Goal: Transaction & Acquisition: Purchase product/service

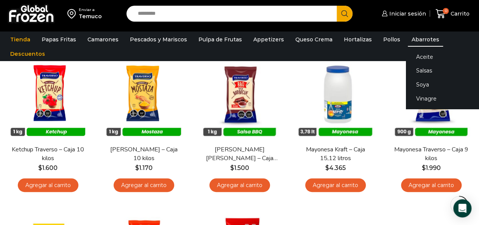
click at [425, 42] on link "Abarrotes" at bounding box center [425, 39] width 35 height 14
click at [418, 55] on link "Aceite" at bounding box center [453, 57] width 95 height 14
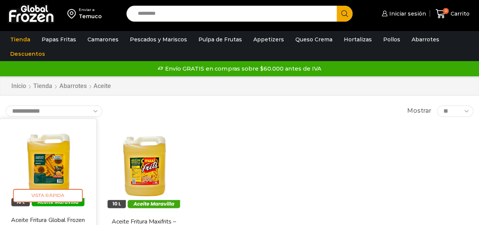
drag, startPoint x: 42, startPoint y: 162, endPoint x: 42, endPoint y: 158, distance: 4.2
click at [42, 162] on img at bounding box center [47, 166] width 85 height 85
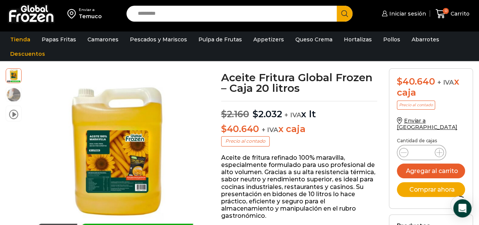
scroll to position [76, 0]
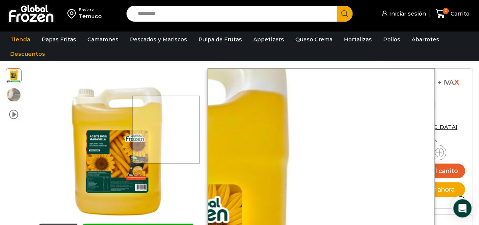
click at [193, 129] on div at bounding box center [166, 129] width 68 height 68
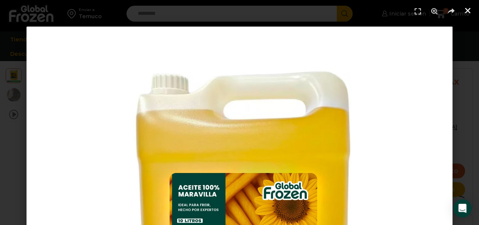
click at [469, 11] on icon "Cerrar (Esc)" at bounding box center [468, 11] width 8 height 8
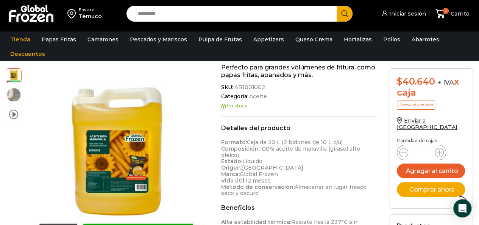
scroll to position [190, 0]
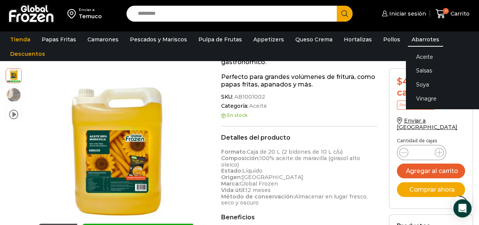
click at [416, 35] on link "Abarrotes" at bounding box center [425, 39] width 35 height 14
click at [421, 71] on link "Salsas" at bounding box center [453, 71] width 95 height 14
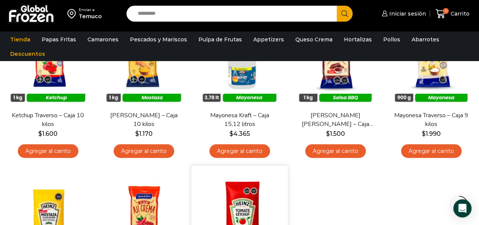
scroll to position [189, 0]
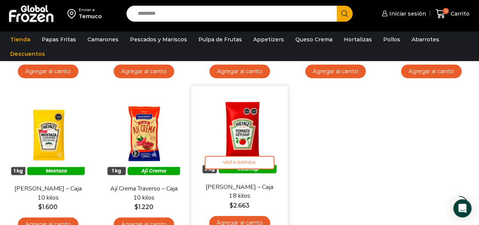
click at [248, 187] on link "Ketchup Heinz – Caja 18 kilos" at bounding box center [239, 192] width 76 height 18
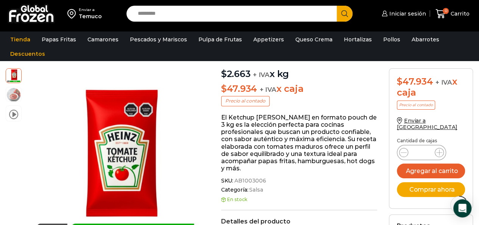
scroll to position [76, 0]
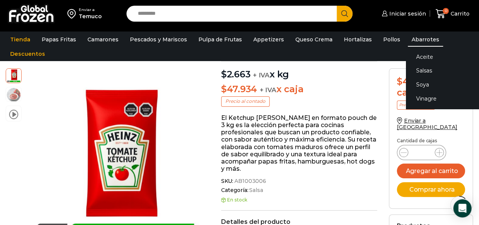
click at [414, 40] on link "Abarrotes" at bounding box center [425, 39] width 35 height 14
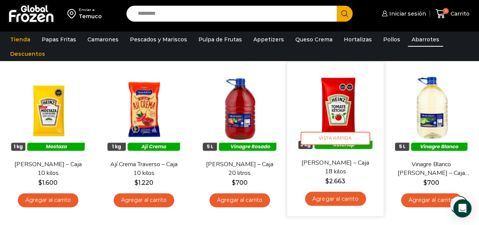
scroll to position [379, 0]
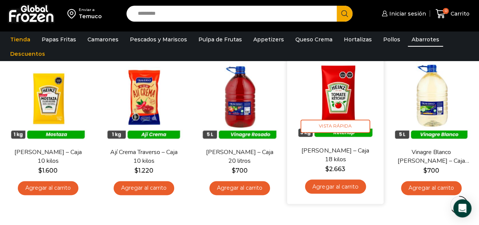
click at [346, 153] on link "[PERSON_NAME] – Caja 18 kilos" at bounding box center [335, 155] width 76 height 18
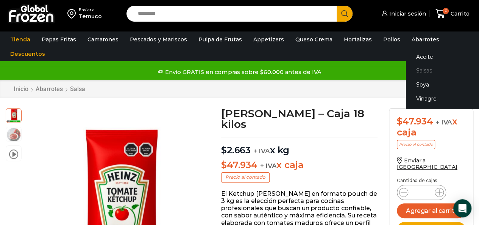
click at [415, 70] on link "Salsas" at bounding box center [453, 71] width 95 height 14
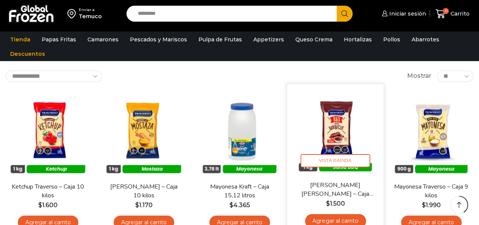
scroll to position [189, 0]
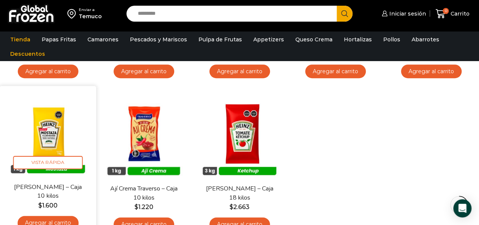
click at [51, 137] on img at bounding box center [47, 134] width 85 height 85
